Goal: Obtain resource: Obtain resource

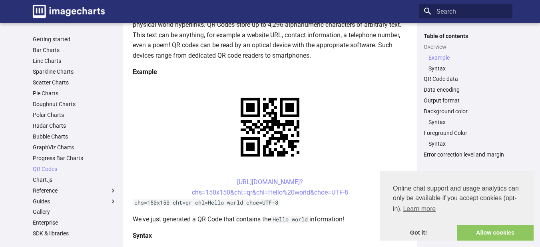
scroll to position [120, 0]
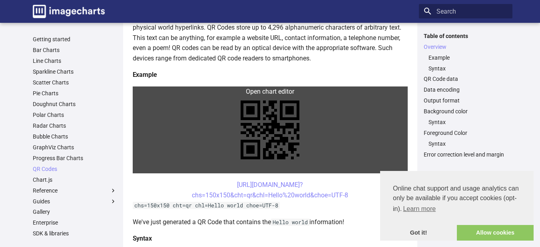
click at [185, 92] on link at bounding box center [270, 129] width 275 height 87
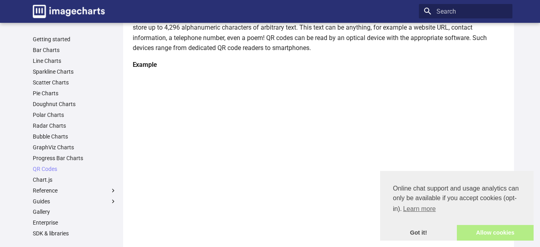
click at [499, 230] on link "Allow cookies" at bounding box center [495, 233] width 77 height 16
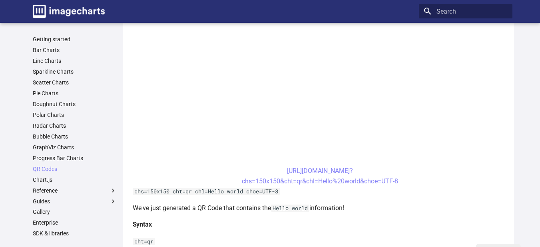
scroll to position [280, 0]
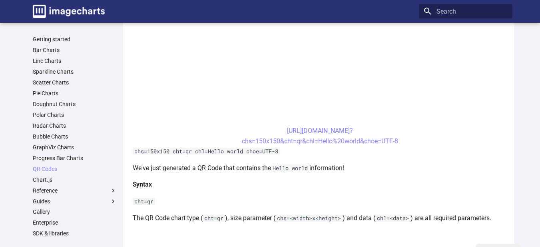
drag, startPoint x: 401, startPoint y: 141, endPoint x: 272, endPoint y: 132, distance: 129.1
click at [272, 132] on center "[URL][DOMAIN_NAME]? chs=150x150&cht=qr&chl=Hello%20world&choe=UTF-8" at bounding box center [320, 136] width 375 height 20
copy link "[URL][DOMAIN_NAME]? chs=150x150&cht=qr&chl=Hello%20world&choe=UTF-8"
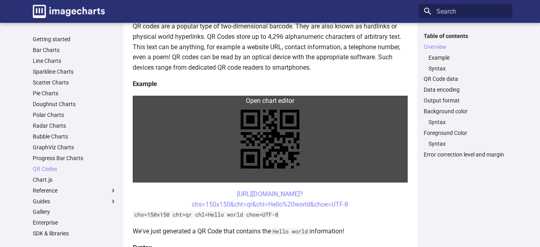
scroll to position [160, 0]
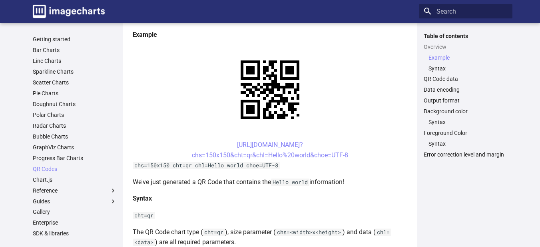
drag, startPoint x: 350, startPoint y: 154, endPoint x: 215, endPoint y: 144, distance: 135.1
click at [215, 144] on center "[URL][DOMAIN_NAME]? chs=150x150&cht=qr&chl=Hello%20world&choe=UTF-8" at bounding box center [270, 150] width 275 height 20
copy link "[URL][DOMAIN_NAME]? chs=150x150&cht=qr&chl=Hello%20world&choe=UTF-8"
